Goal: Task Accomplishment & Management: Use online tool/utility

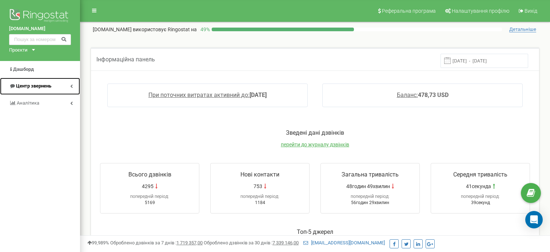
click at [35, 84] on span "Центр звернень" at bounding box center [33, 85] width 35 height 5
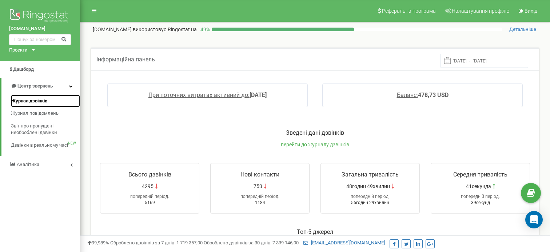
click at [27, 100] on span "Журнал дзвінків" at bounding box center [29, 101] width 36 height 7
click at [30, 101] on span "Журнал дзвінків" at bounding box center [29, 101] width 36 height 7
click at [28, 103] on span "Журнал дзвінків" at bounding box center [29, 101] width 36 height 7
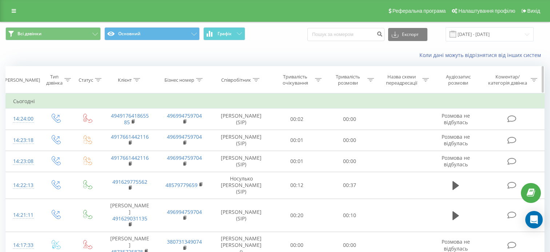
click at [69, 79] on icon at bounding box center [67, 80] width 7 height 4
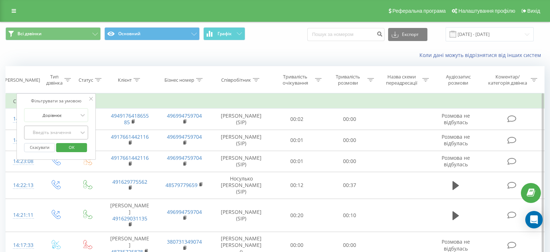
click at [75, 133] on div "Введіть значення" at bounding box center [53, 133] width 52 height 6
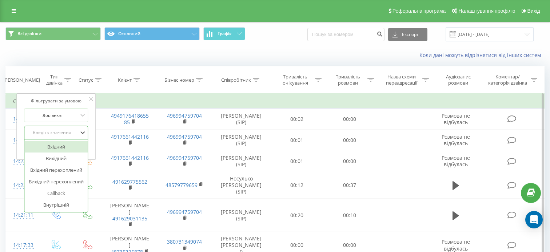
click at [67, 149] on div "Вхідний" at bounding box center [56, 147] width 63 height 12
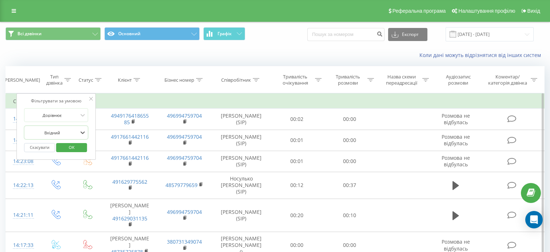
click at [64, 148] on span "OK" at bounding box center [71, 147] width 20 height 11
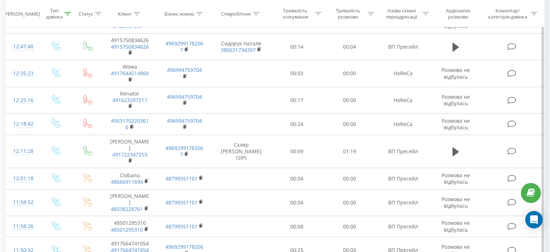
scroll to position [210, 0]
